Goal: Connect with others: Connect with others

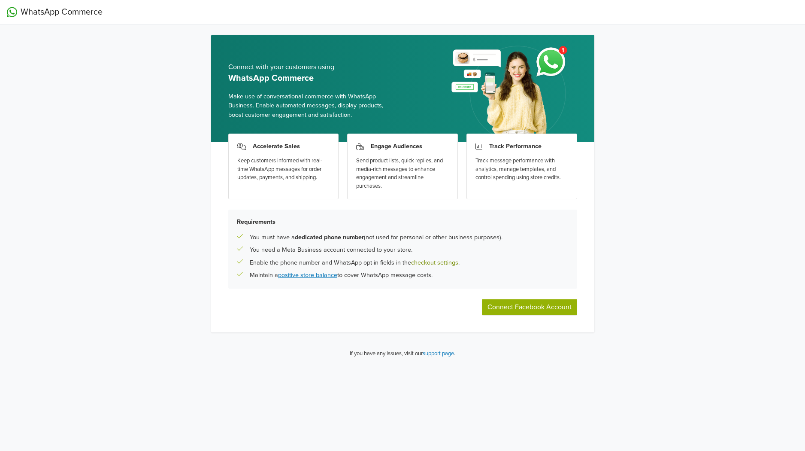
click at [437, 262] on link "checkout settings" at bounding box center [434, 262] width 47 height 7
click at [424, 263] on link "checkout settings" at bounding box center [434, 262] width 47 height 7
click at [541, 300] on button "Connect Facebook Account" at bounding box center [529, 307] width 95 height 16
click at [512, 308] on button "Connect Facebook Account" at bounding box center [529, 307] width 95 height 16
click at [645, 353] on div "WhatsApp Commerce Connect with your customers using WhatsApp Commerce Make use …" at bounding box center [402, 182] width 805 height 365
